Goal: Task Accomplishment & Management: Use online tool/utility

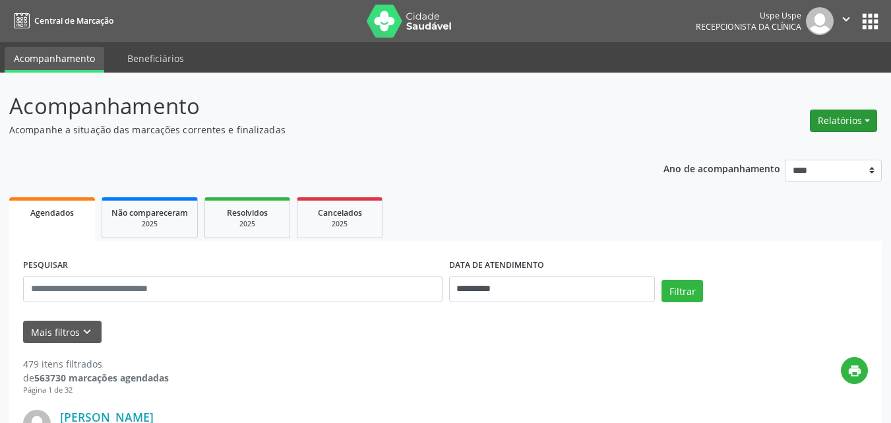
click at [867, 121] on button "Relatórios" at bounding box center [843, 120] width 67 height 22
click at [797, 147] on link "Agendamentos" at bounding box center [806, 149] width 142 height 18
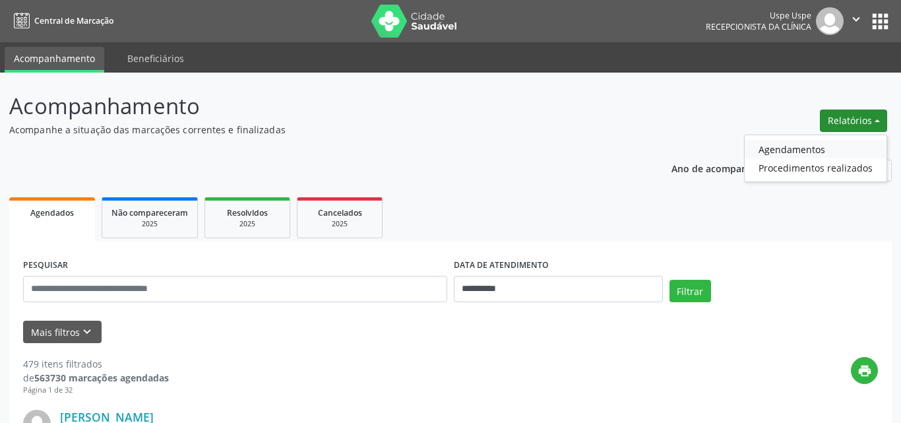
select select "*"
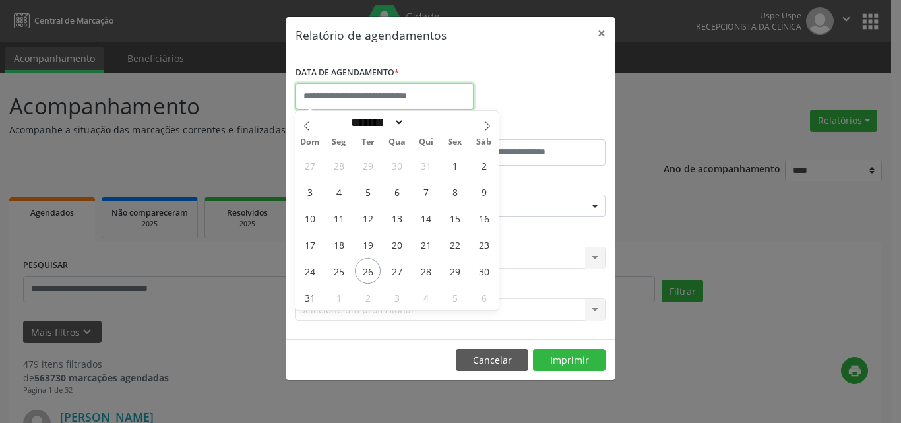
click at [326, 96] on input "text" at bounding box center [384, 96] width 178 height 26
click at [372, 267] on span "26" at bounding box center [368, 271] width 26 height 26
type input "**********"
click at [372, 267] on span "26" at bounding box center [368, 271] width 26 height 26
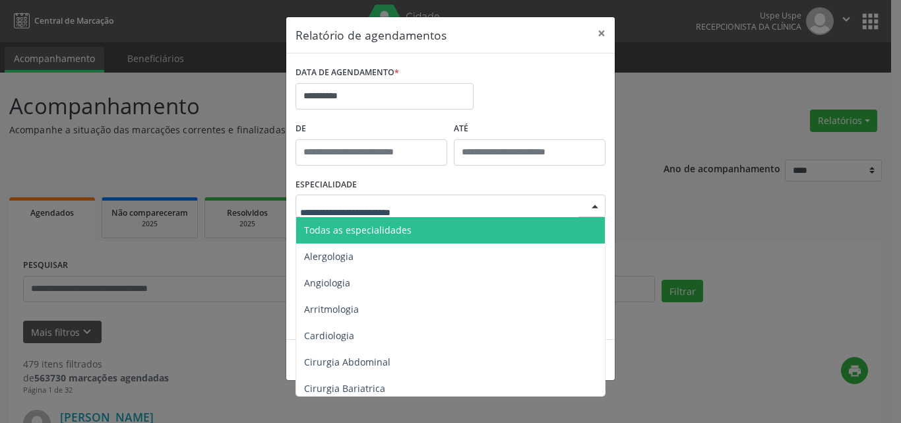
click at [373, 228] on span "Todas as especialidades" at bounding box center [358, 230] width 108 height 13
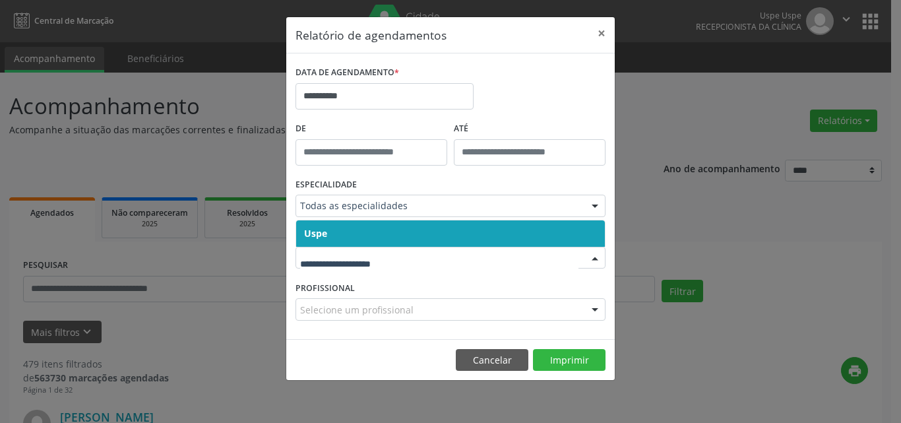
click at [331, 235] on span "Uspe" at bounding box center [450, 233] width 309 height 26
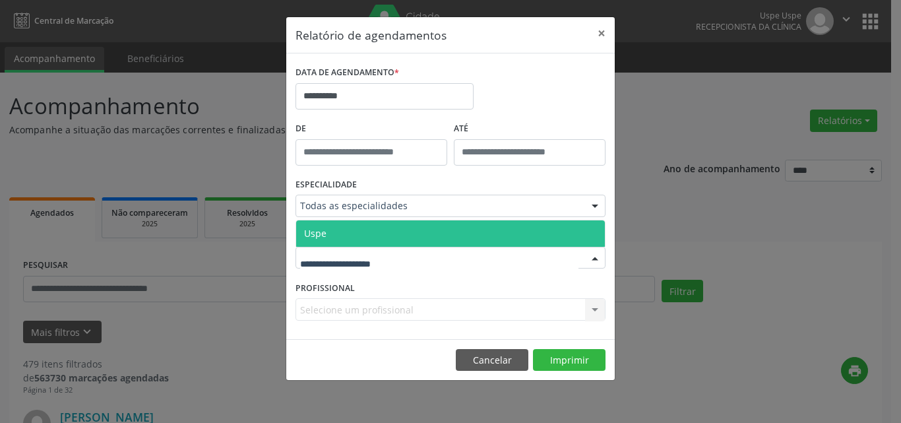
click at [327, 238] on span "Uspe" at bounding box center [450, 233] width 309 height 26
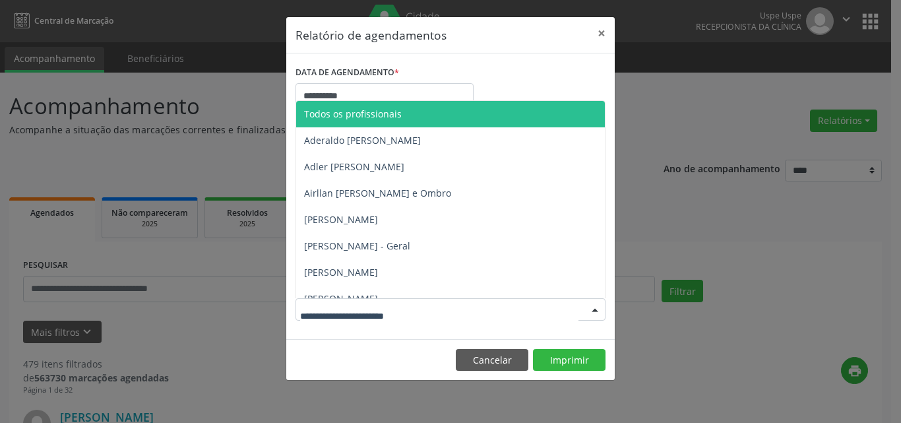
click at [377, 108] on span "Todos os profissionais" at bounding box center [353, 114] width 98 height 13
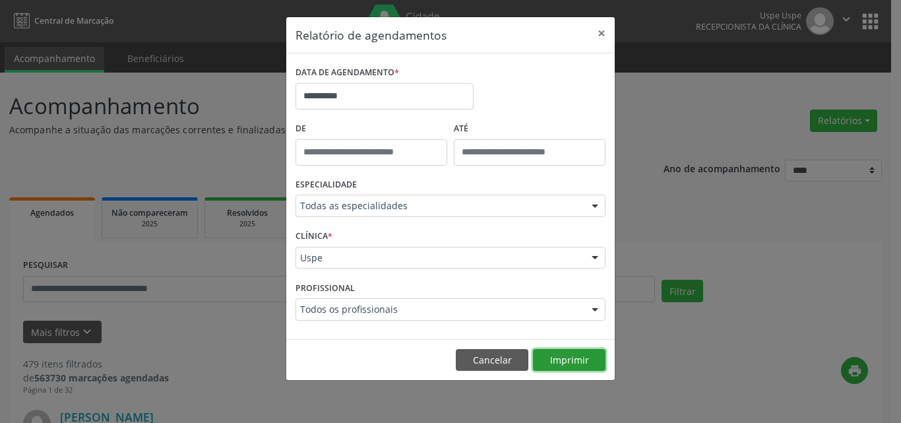
click at [572, 356] on button "Imprimir" at bounding box center [569, 360] width 73 height 22
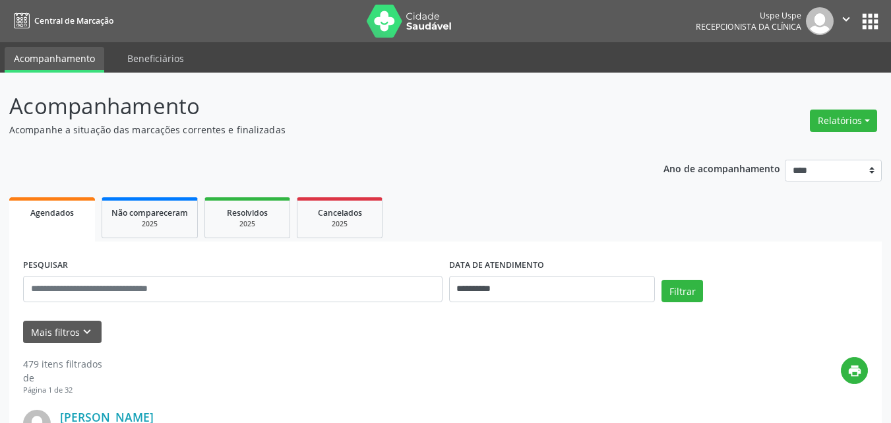
click at [865, 116] on button "Relatórios" at bounding box center [843, 120] width 67 height 22
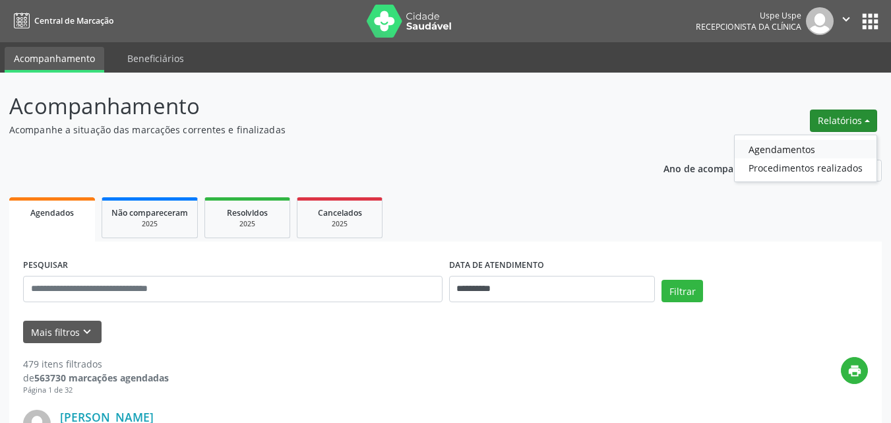
click at [783, 152] on link "Agendamentos" at bounding box center [806, 149] width 142 height 18
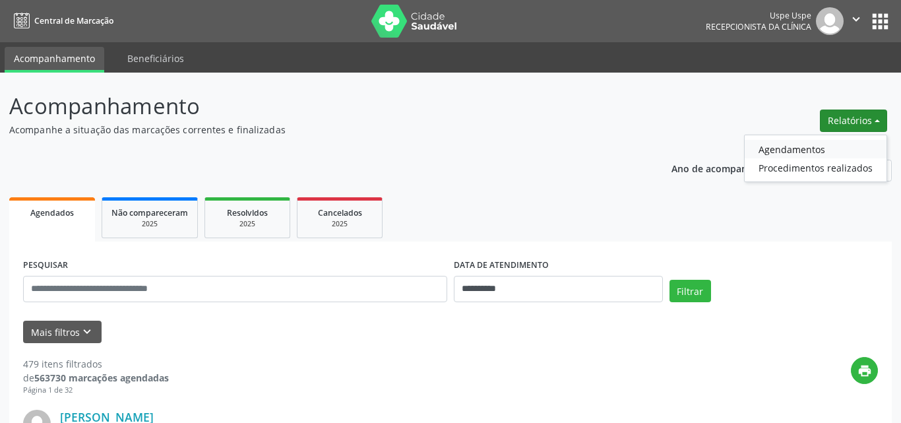
select select "*"
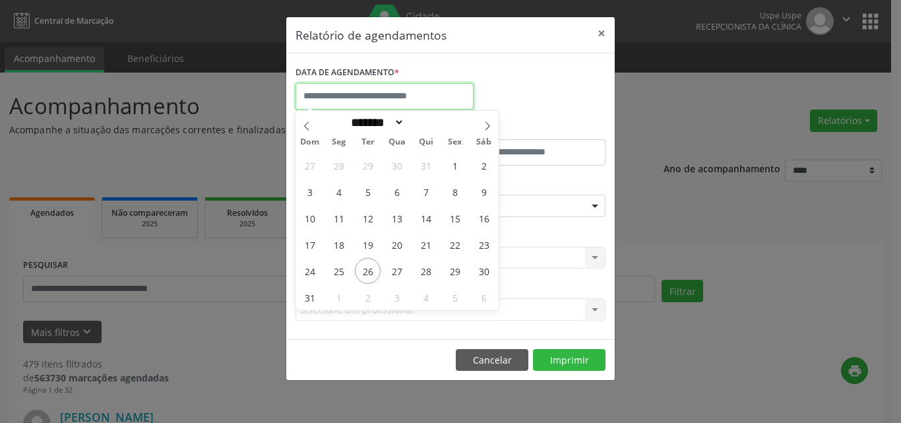
click at [367, 97] on input "text" at bounding box center [384, 96] width 178 height 26
click at [368, 273] on span "26" at bounding box center [368, 271] width 26 height 26
type input "**********"
click at [366, 268] on span "26" at bounding box center [368, 271] width 26 height 26
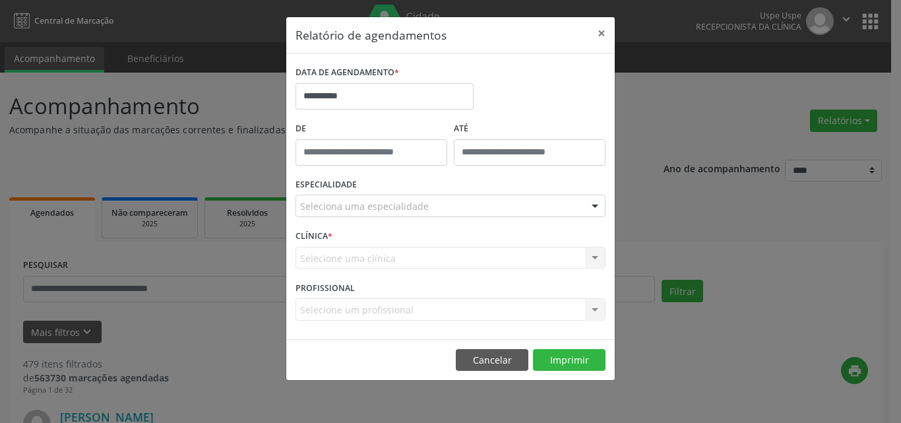
click at [366, 268] on div "Selecione uma clínica Nenhum resultado encontrado para: " " Não há nenhuma opçã…" at bounding box center [450, 258] width 310 height 22
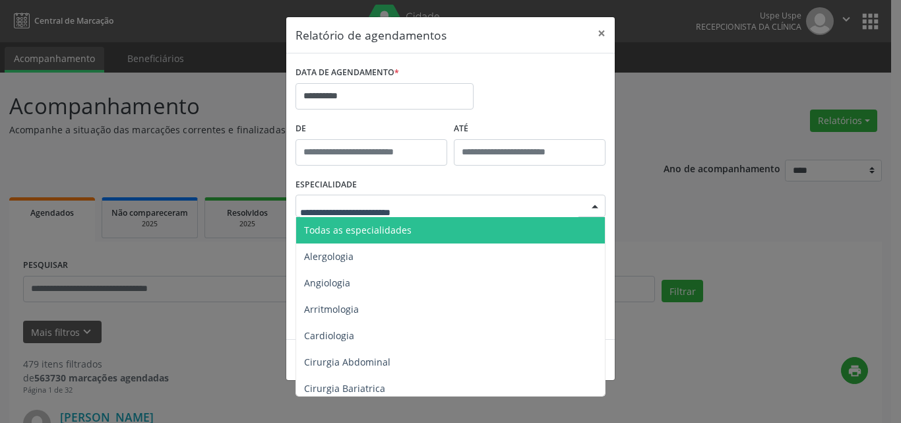
click at [340, 235] on span "Todas as especialidades" at bounding box center [358, 230] width 108 height 13
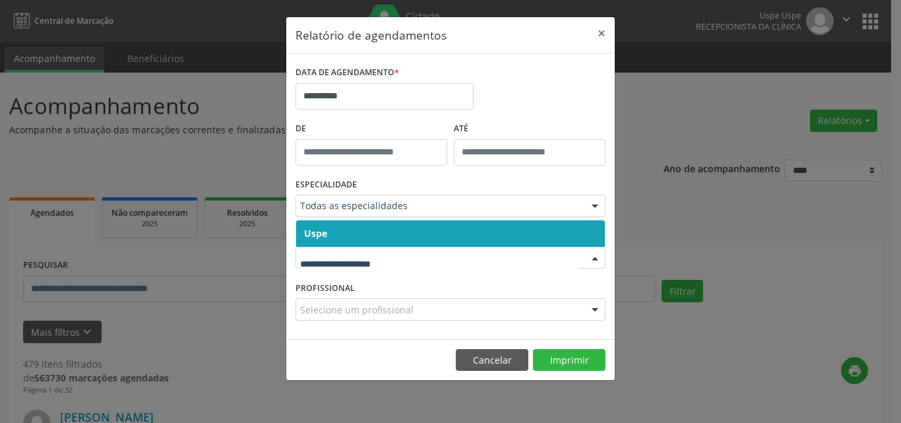
click at [350, 237] on span "Uspe" at bounding box center [450, 233] width 309 height 26
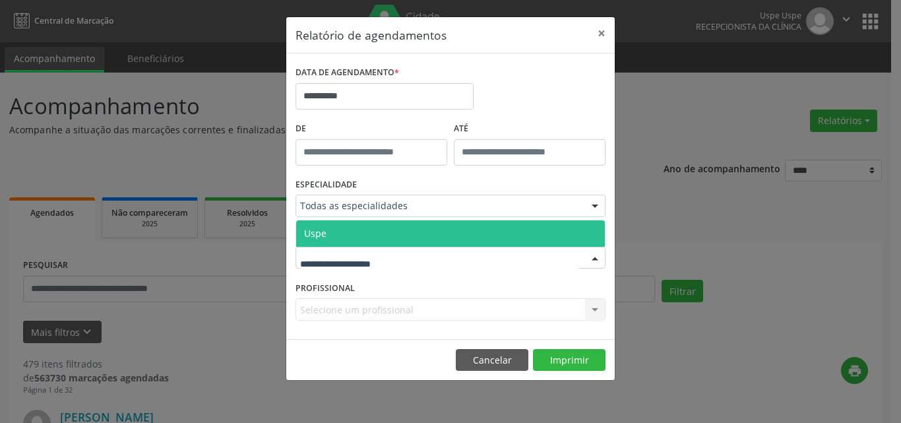
drag, startPoint x: 346, startPoint y: 225, endPoint x: 361, endPoint y: 220, distance: 15.9
click at [360, 221] on span "Uspe" at bounding box center [450, 233] width 309 height 26
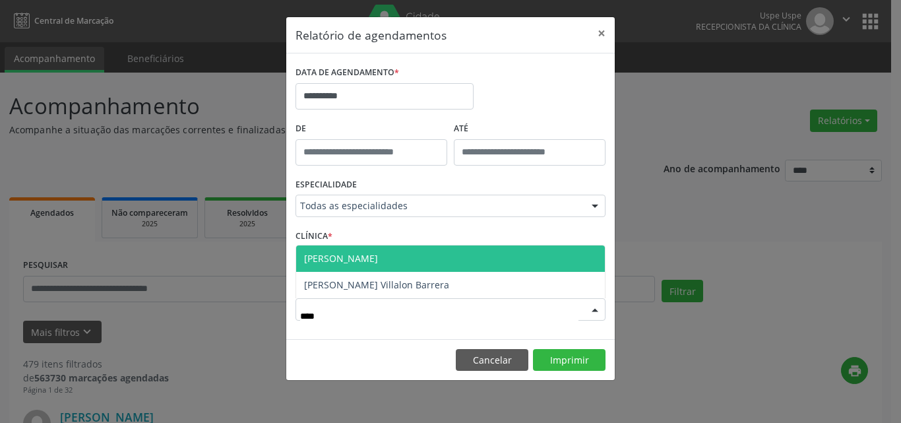
type input "*****"
click at [474, 256] on span "[PERSON_NAME]" at bounding box center [450, 258] width 309 height 26
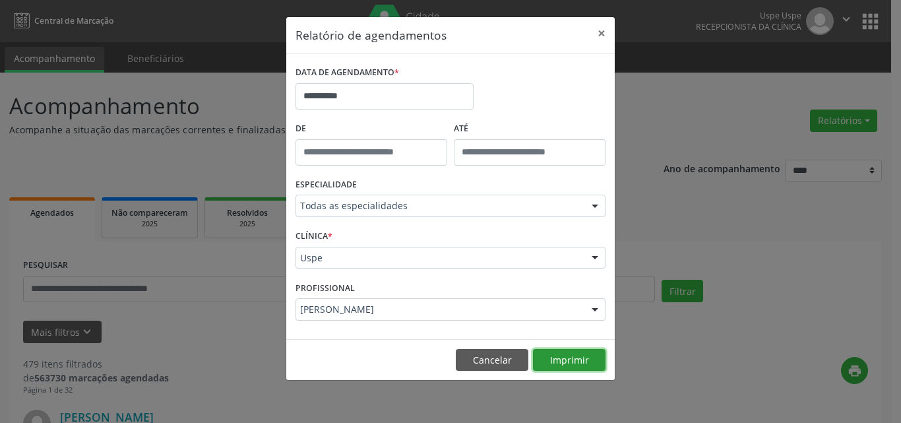
click at [563, 354] on button "Imprimir" at bounding box center [569, 360] width 73 height 22
